Goal: Obtain resource: Obtain resource

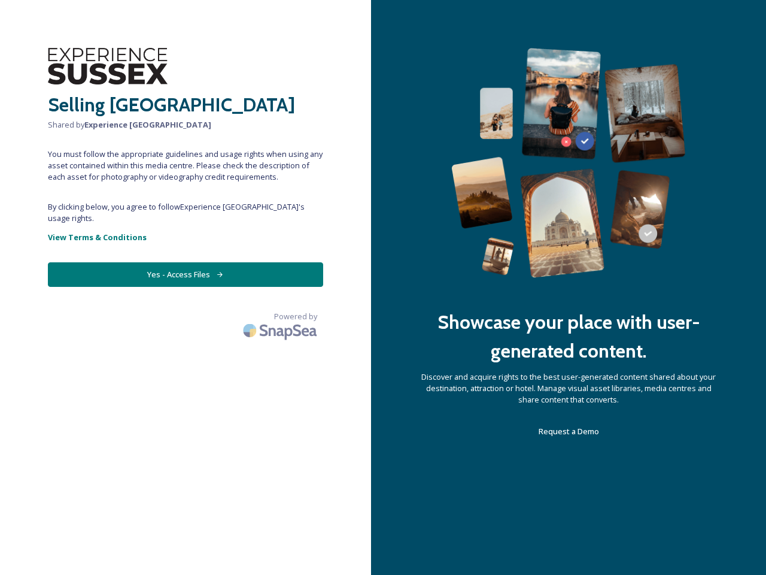
click at [383, 287] on div "Showcase your place with user-generated content. Discover and acquire rights to…" at bounding box center [568, 287] width 395 height 575
click at [186, 263] on button "Yes - Access Files" at bounding box center [185, 274] width 275 height 25
click at [281, 316] on img at bounding box center [281, 330] width 84 height 28
click at [383, 287] on div "Showcase your place with user-generated content. Discover and acquire rights to…" at bounding box center [568, 287] width 395 height 575
click at [186, 263] on button "Yes - Access Files" at bounding box center [185, 274] width 275 height 25
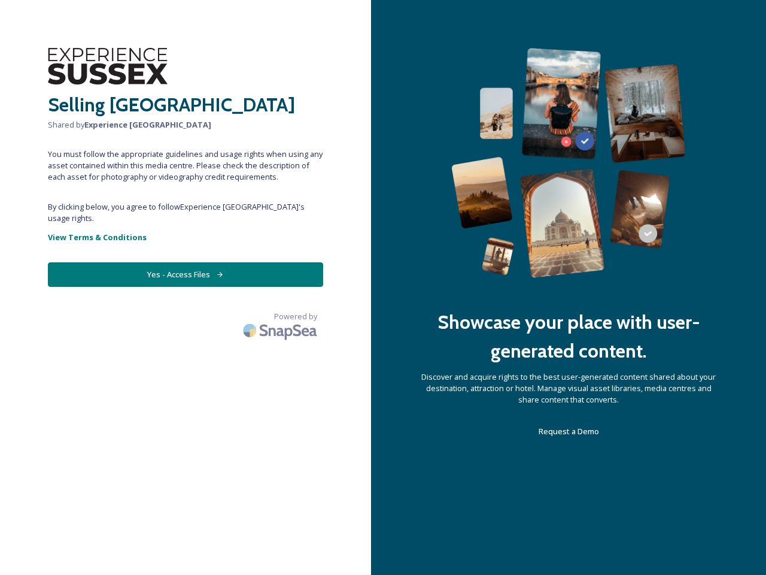
click at [281, 316] on img at bounding box center [281, 330] width 84 height 28
